Goal: Information Seeking & Learning: Learn about a topic

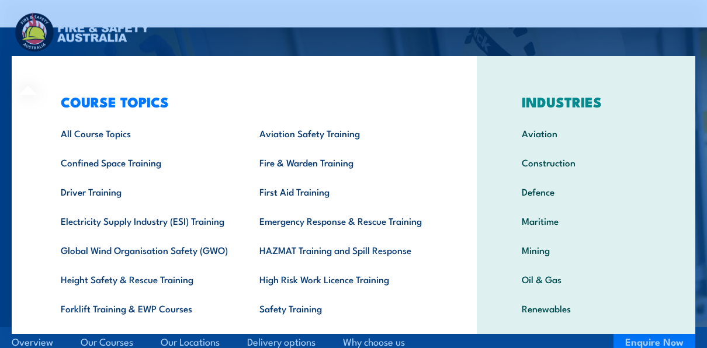
click at [37, 71] on div "COURSE TOPICS All Course Topics Aviation Safety Training Confined Space Trainin…" at bounding box center [244, 240] width 465 height 369
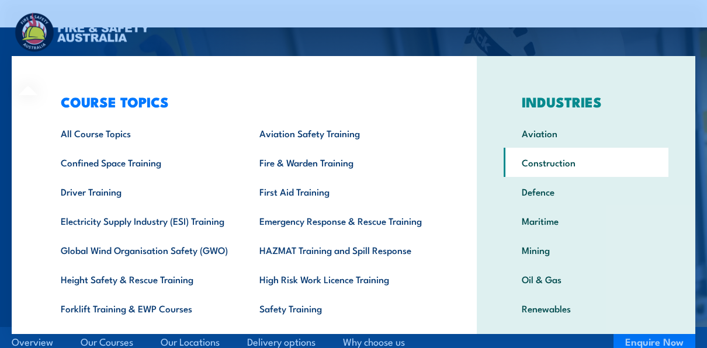
click at [539, 164] on link "Construction" at bounding box center [586, 162] width 165 height 29
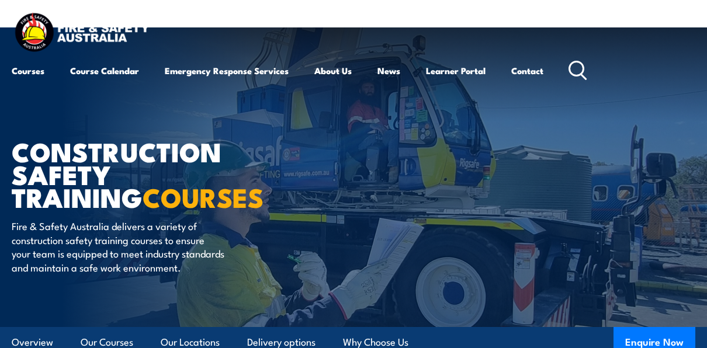
drag, startPoint x: 713, startPoint y: 19, endPoint x: 476, endPoint y: 299, distance: 367.4
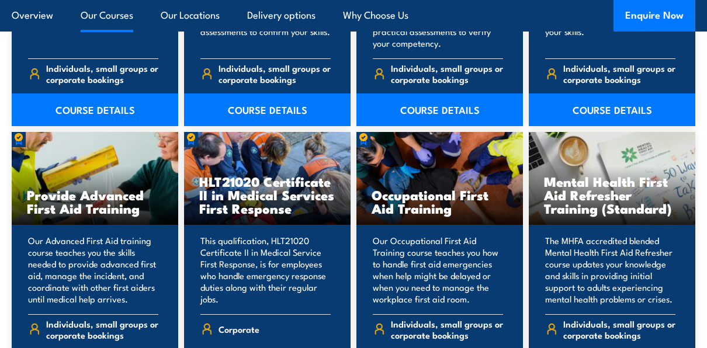
scroll to position [5624, 0]
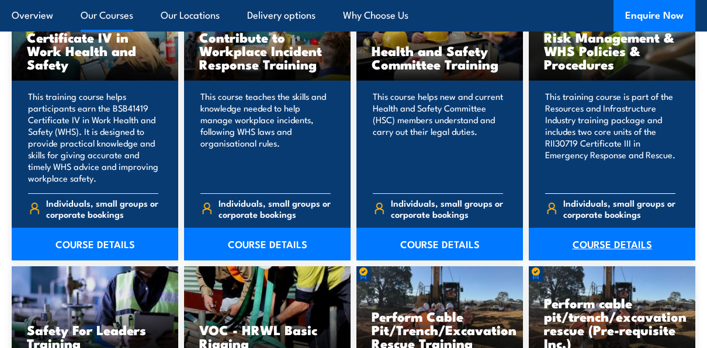
drag, startPoint x: 713, startPoint y: 20, endPoint x: 671, endPoint y: 242, distance: 226.0
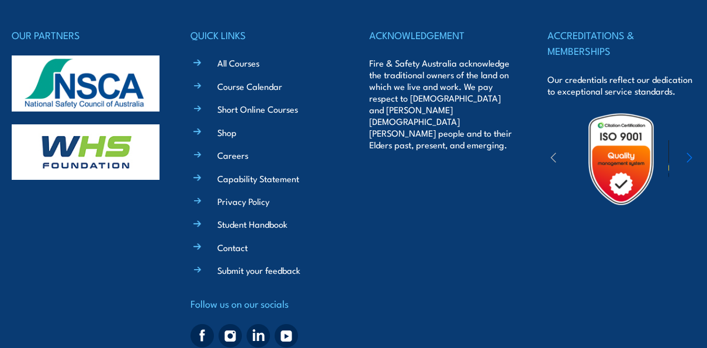
scroll to position [7754, 0]
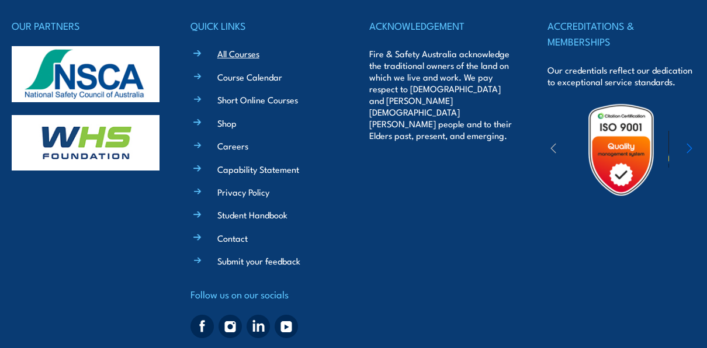
click at [236, 53] on link "All Courses" at bounding box center [238, 53] width 42 height 12
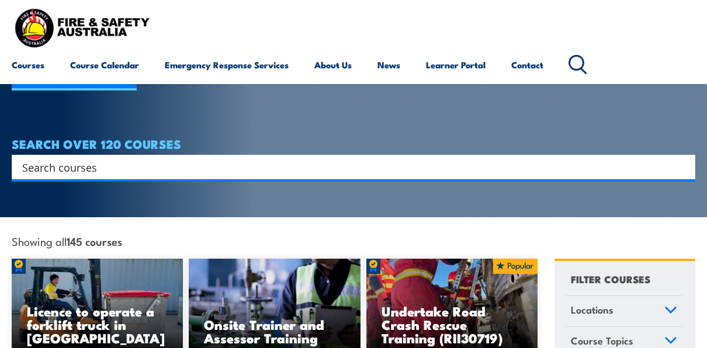
scroll to position [215, 0]
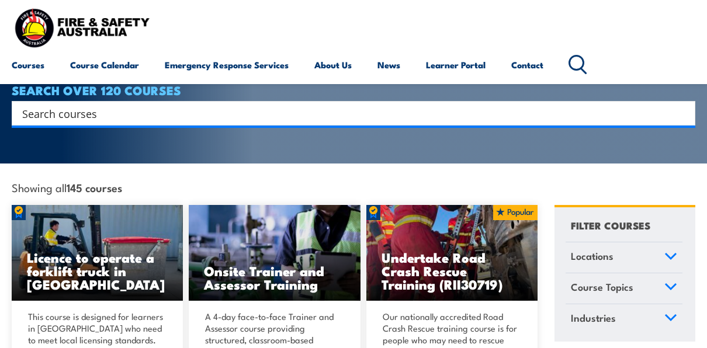
click at [213, 105] on input "Search input" at bounding box center [345, 114] width 647 height 18
type input "white"
